Goal: Check status: Check status

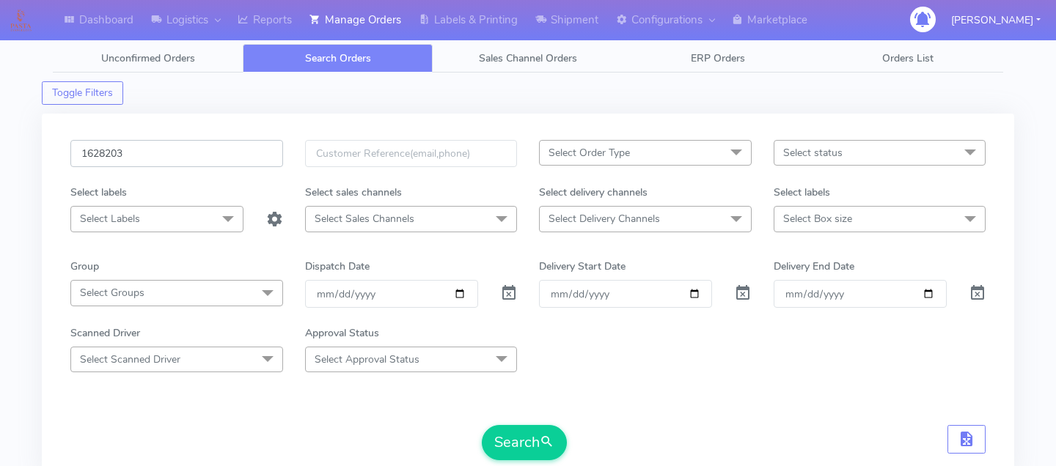
click at [177, 147] on input "1628203" at bounding box center [176, 153] width 213 height 27
paste input "1625304"
type input "1625304"
click at [502, 435] on button "Search" at bounding box center [524, 442] width 85 height 35
click at [198, 152] on input "1625304" at bounding box center [176, 153] width 213 height 27
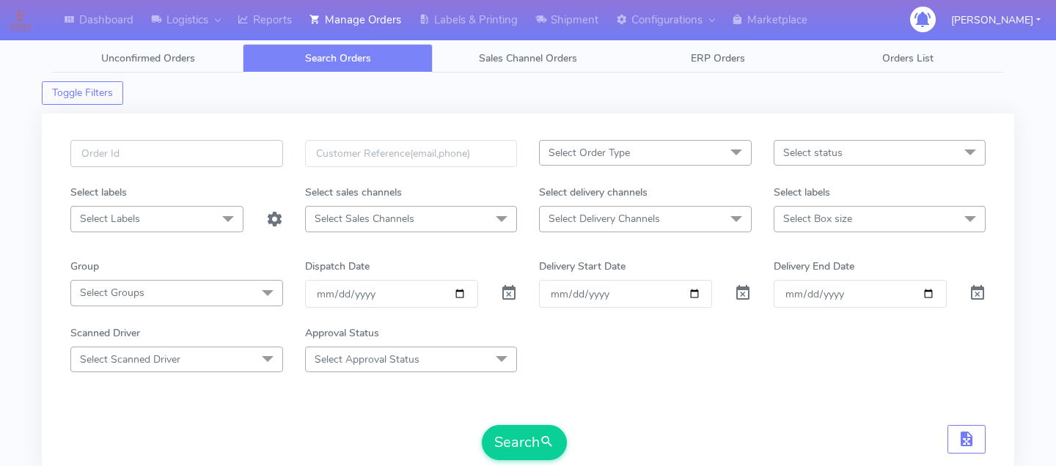
paste input "1626271"
type input "1626271"
click at [511, 432] on button "Search" at bounding box center [524, 442] width 85 height 35
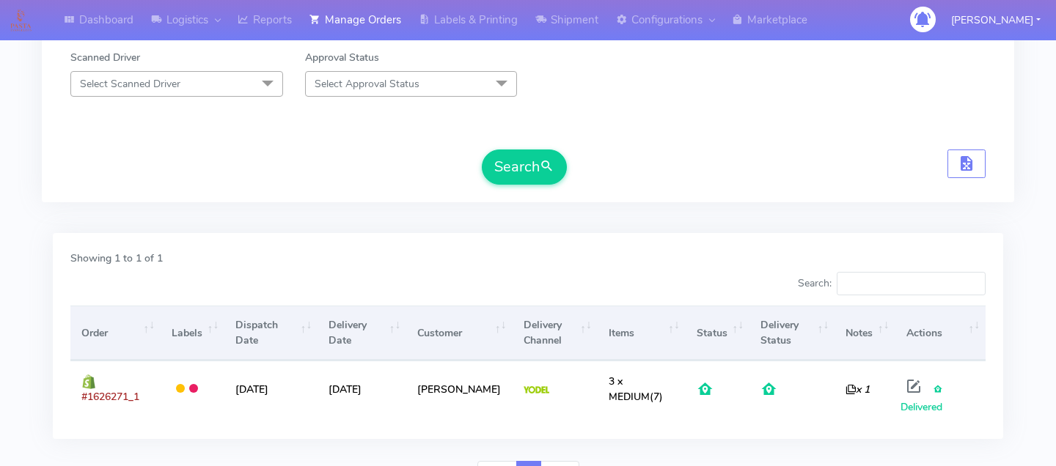
scroll to position [277, 0]
click at [784, 268] on div "Showing 1 to 1 of 1" at bounding box center [527, 259] width 937 height 21
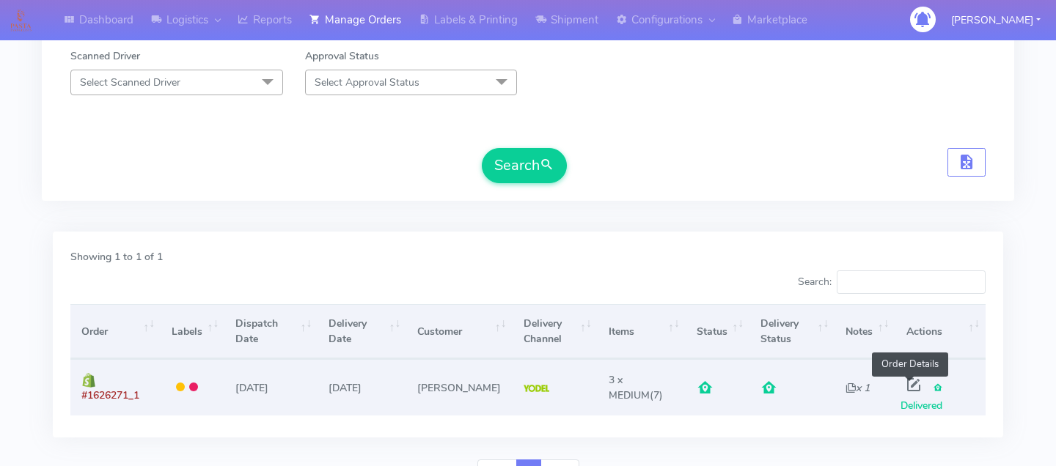
click at [909, 391] on span at bounding box center [913, 388] width 26 height 14
select select "5"
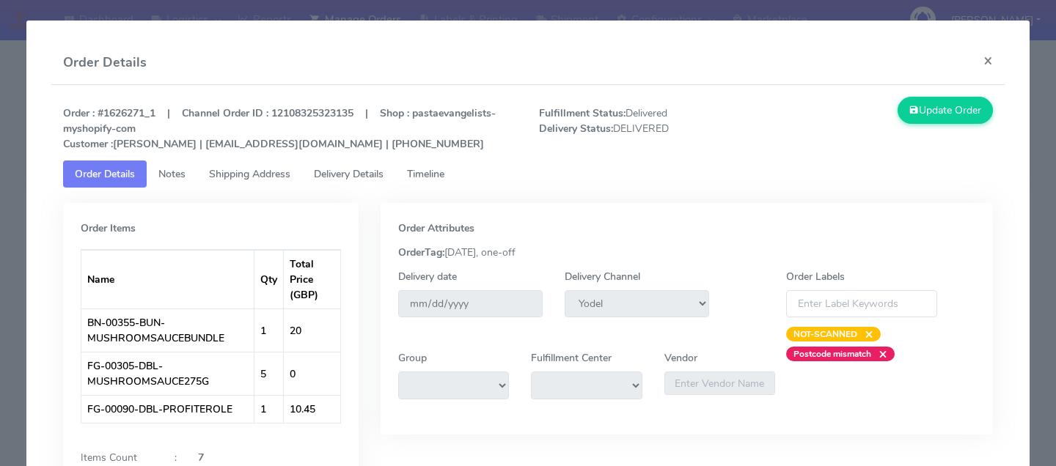
click at [372, 183] on link "Delivery Details" at bounding box center [348, 174] width 93 height 27
